Goal: Task Accomplishment & Management: Manage account settings

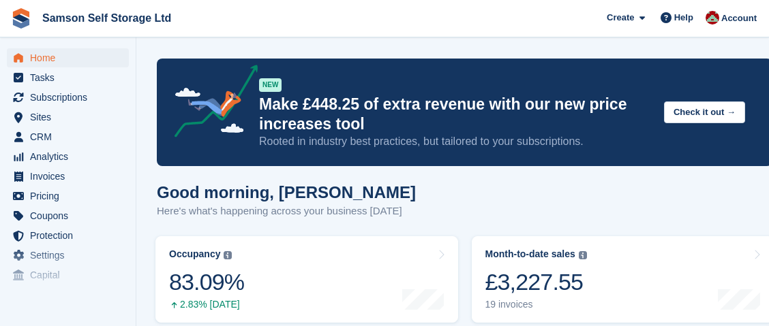
scroll to position [204, 0]
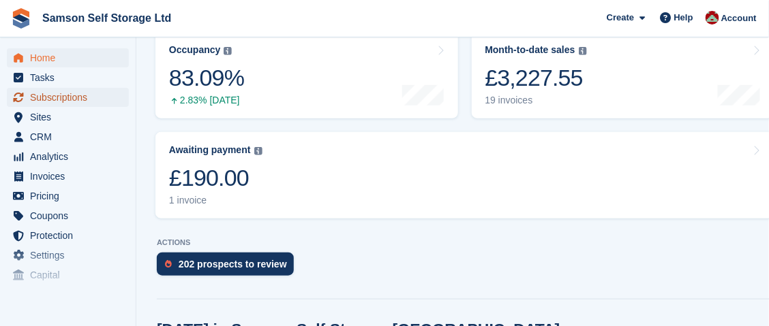
click at [50, 99] on span "Subscriptions" at bounding box center [71, 97] width 82 height 19
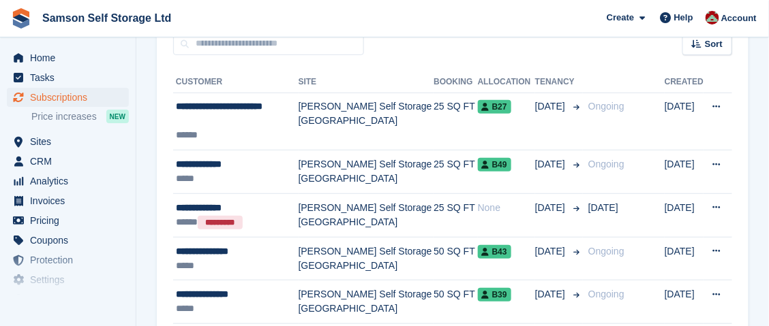
scroll to position [204, 0]
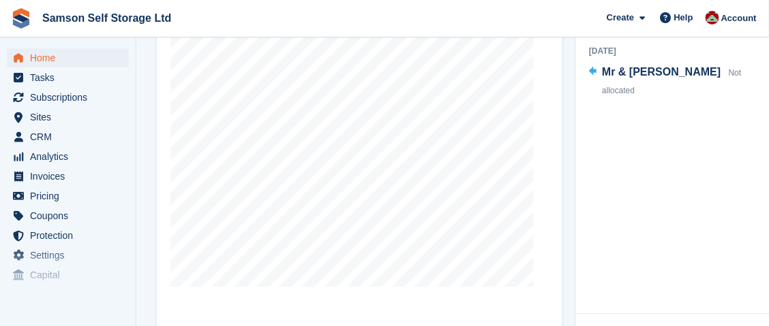
scroll to position [613, 0]
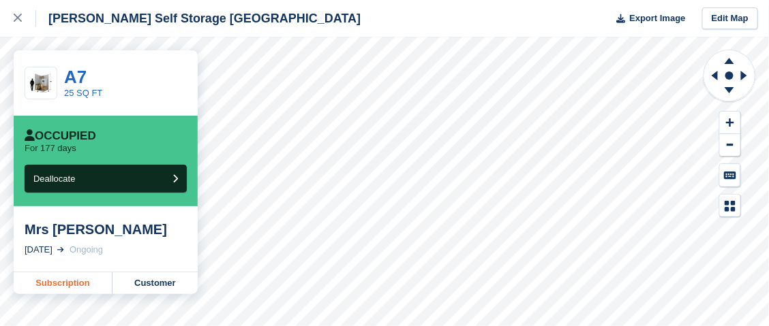
click at [91, 286] on link "Subscription" at bounding box center [63, 284] width 99 height 22
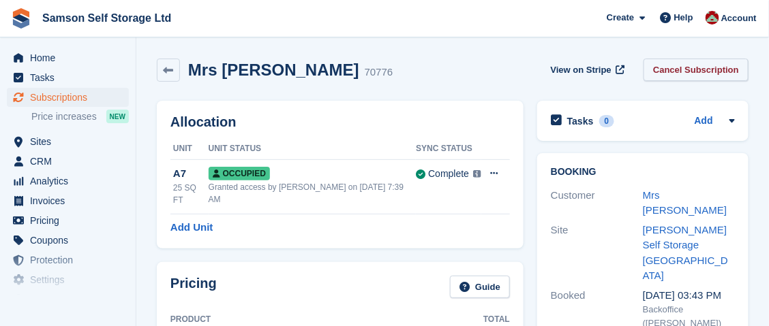
click at [682, 72] on link "Cancel Subscription" at bounding box center [695, 70] width 105 height 22
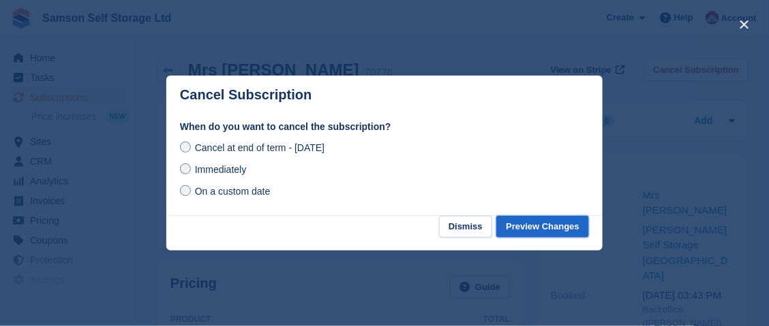
click at [532, 229] on button "Preview Changes" at bounding box center [542, 227] width 93 height 22
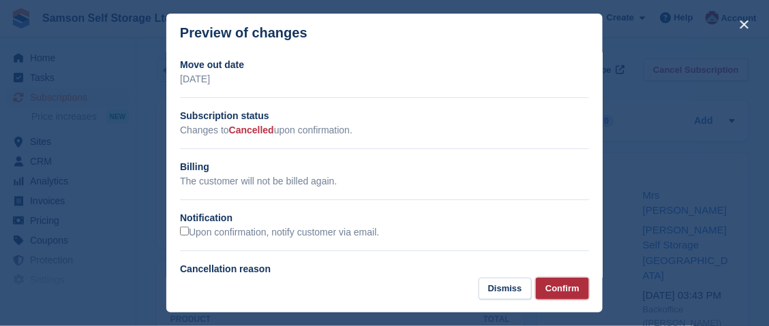
click at [562, 289] on button "Confirm" at bounding box center [562, 289] width 53 height 22
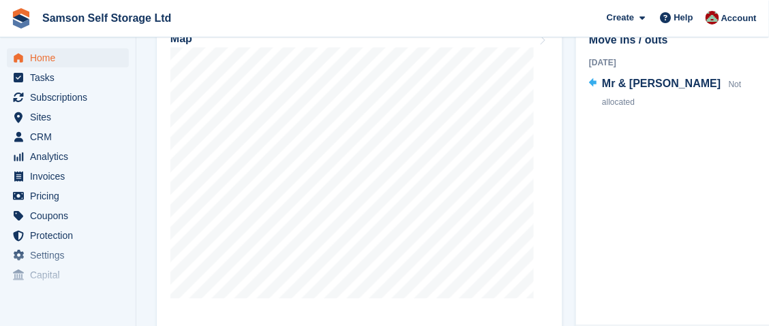
scroll to position [477, 0]
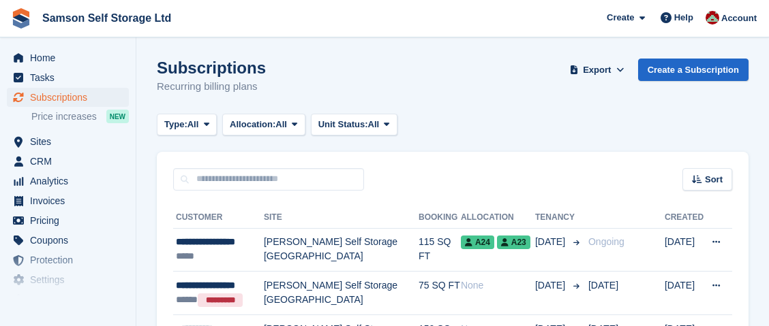
scroll to position [7, 0]
